Goal: Find specific page/section: Find specific page/section

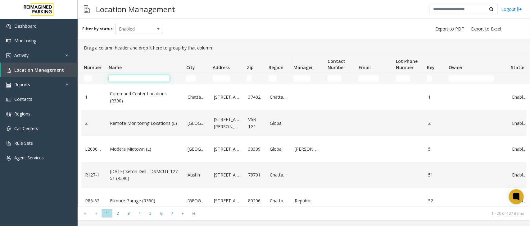
click at [145, 80] on input "Name Filter" at bounding box center [139, 78] width 61 height 6
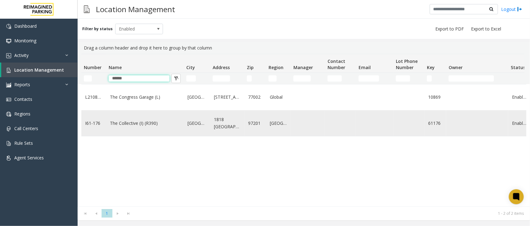
type input "******"
click at [127, 125] on link "The Collective (I) (R390)" at bounding box center [145, 123] width 70 height 7
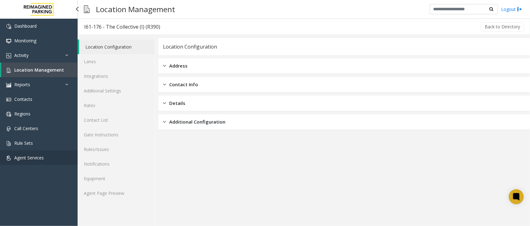
click at [37, 157] on span "Agent Services" at bounding box center [29, 157] width 30 height 6
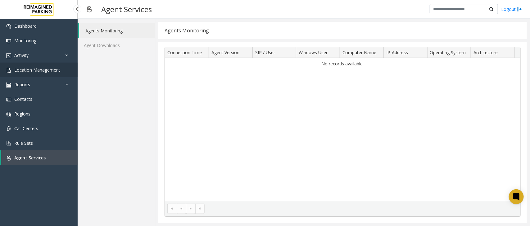
click at [60, 71] on link "Location Management" at bounding box center [39, 69] width 78 height 15
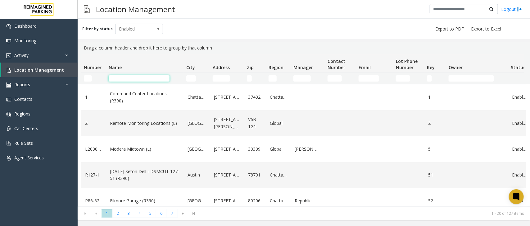
click at [141, 77] on input "Name Filter" at bounding box center [139, 78] width 61 height 6
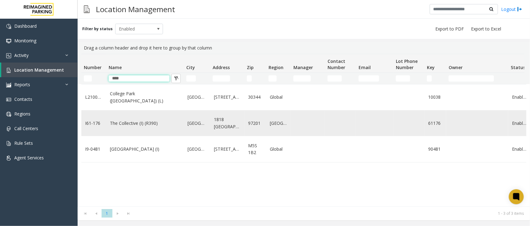
type input "****"
click at [126, 124] on link "The Collective (I) (R390)" at bounding box center [145, 123] width 70 height 7
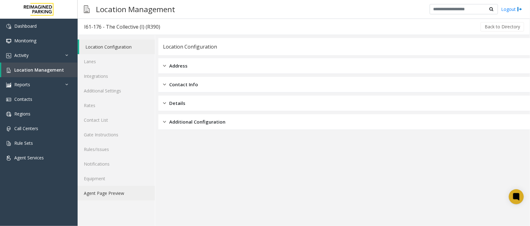
click at [123, 195] on link "Agent Page Preview" at bounding box center [116, 193] width 77 height 15
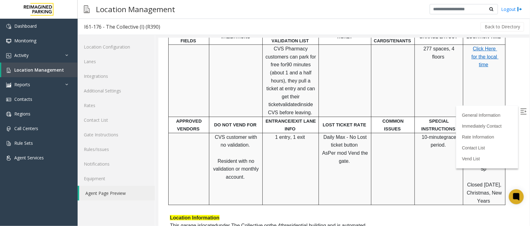
click at [520, 108] on img at bounding box center [523, 111] width 6 height 6
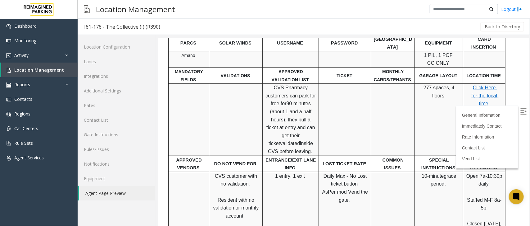
click at [484, 103] on span "Click Here for the local time" at bounding box center [485, 95] width 27 height 21
